Goal: Navigation & Orientation: Find specific page/section

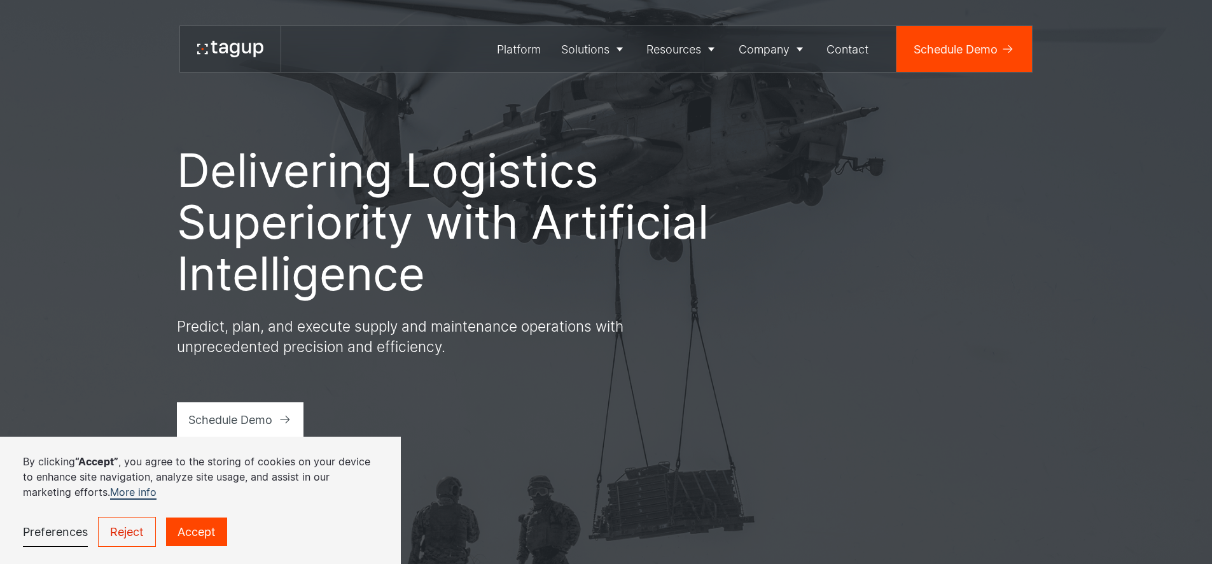
click at [0, 0] on link "Careers" at bounding box center [0, 0] width 0 height 0
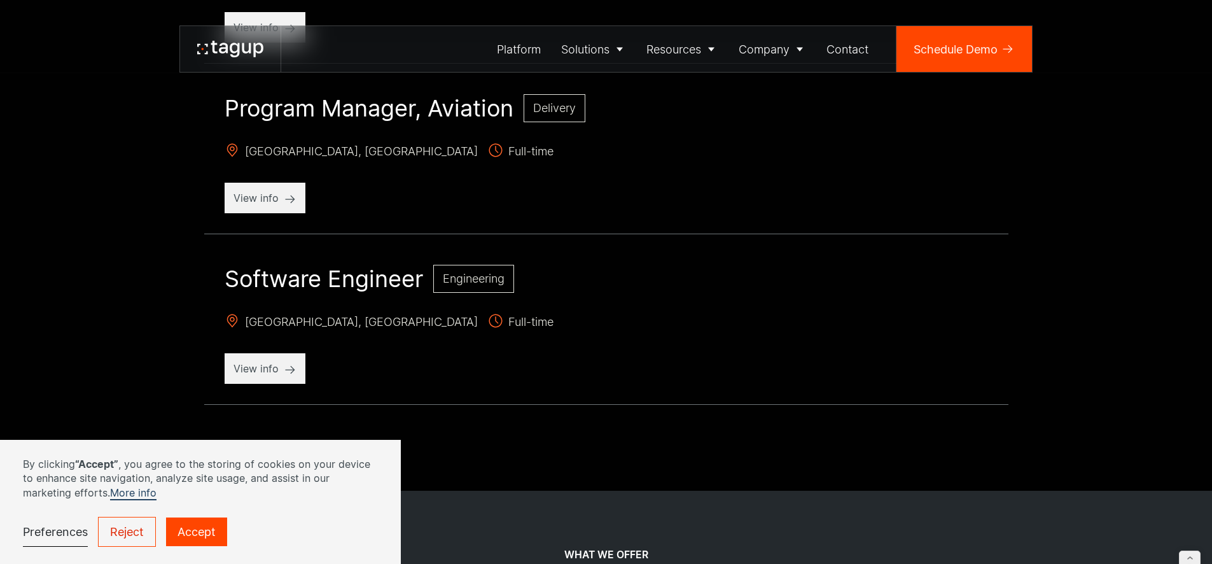
scroll to position [1267, 0]
